Goal: Transaction & Acquisition: Purchase product/service

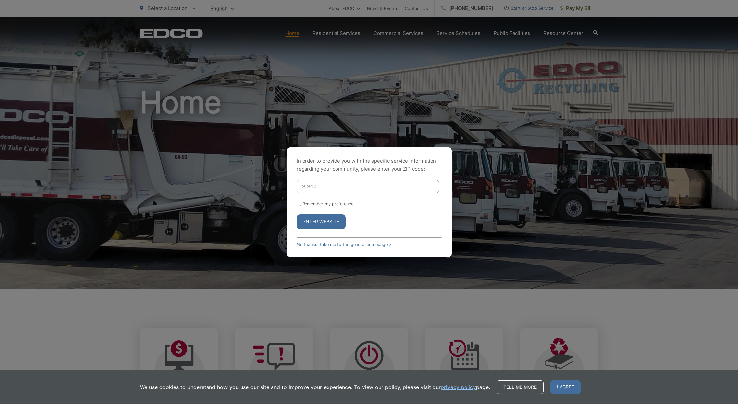
type input "91942"
click at [335, 227] on button "Enter Website" at bounding box center [320, 221] width 49 height 15
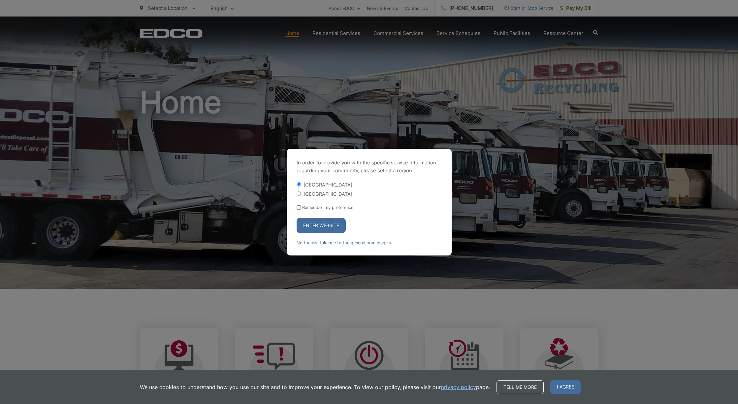
click at [327, 228] on button "Enter Website" at bounding box center [320, 225] width 49 height 15
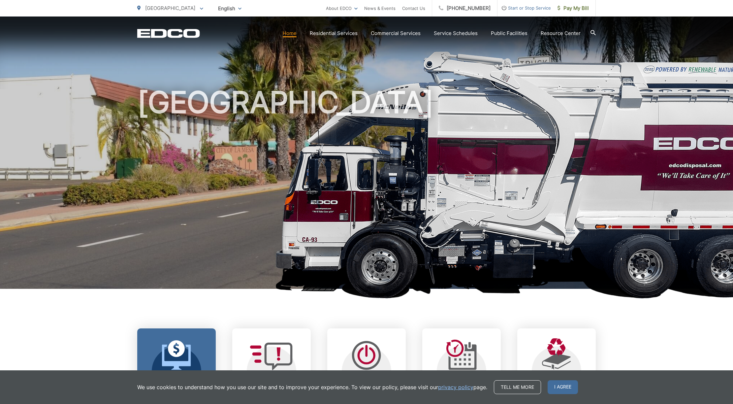
click at [206, 351] on link "Pay Your Bill View, pay, and manage your bill online." at bounding box center [176, 378] width 78 height 101
